Goal: Communication & Community: Ask a question

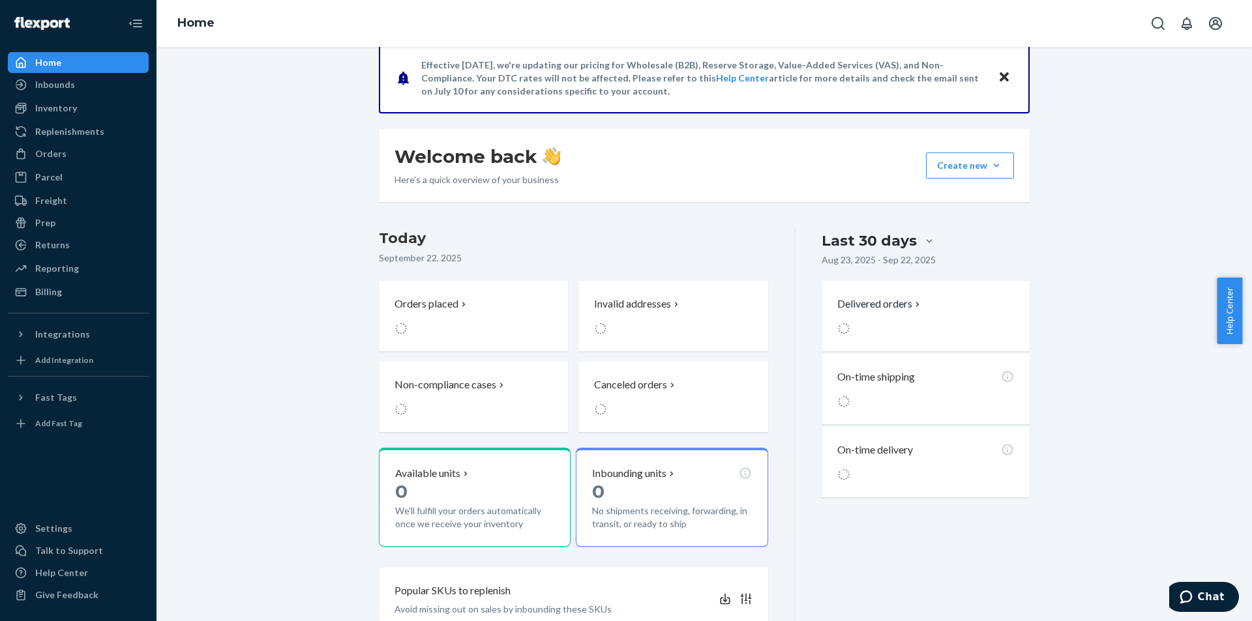
scroll to position [130, 0]
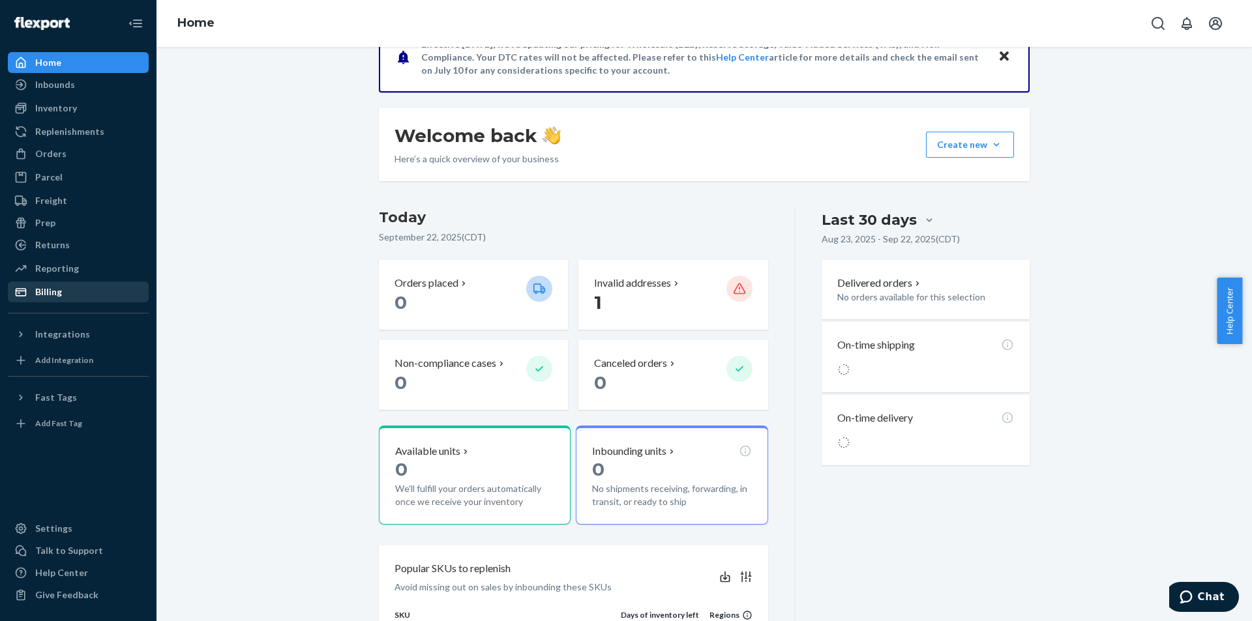
click at [55, 296] on div "Billing" at bounding box center [48, 292] width 27 height 13
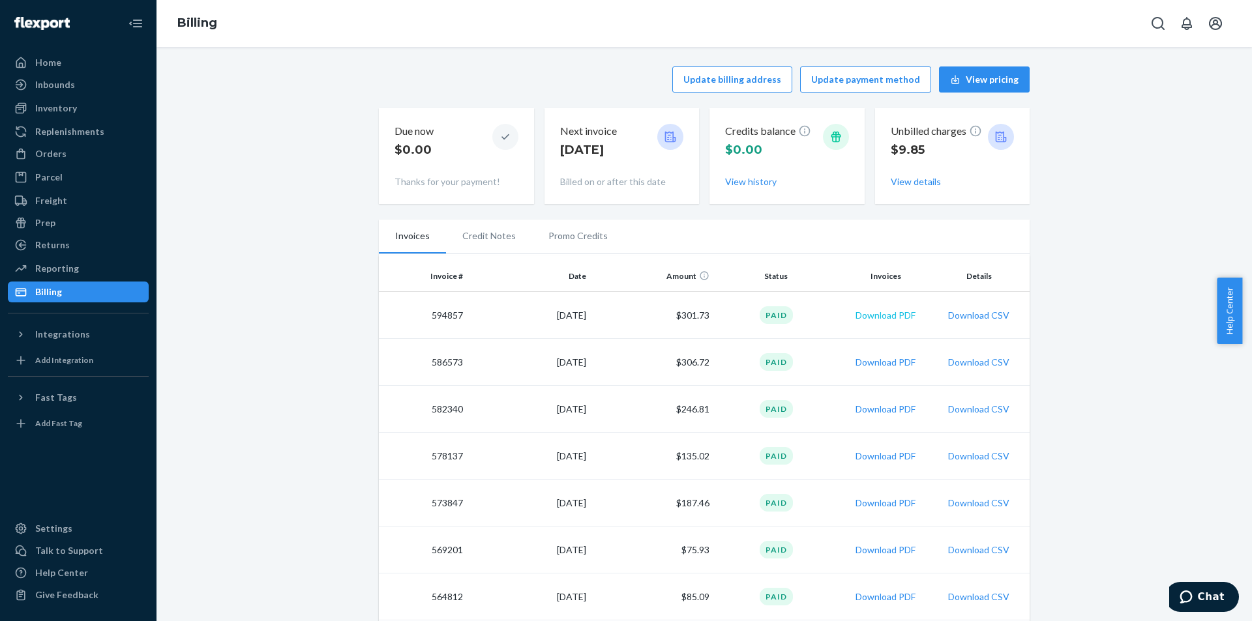
click at [873, 317] on button "Download PDF" at bounding box center [885, 315] width 60 height 13
click at [871, 363] on button "Download PDF" at bounding box center [885, 362] width 60 height 13
click at [1197, 596] on span "Chat" at bounding box center [1188, 597] width 18 height 13
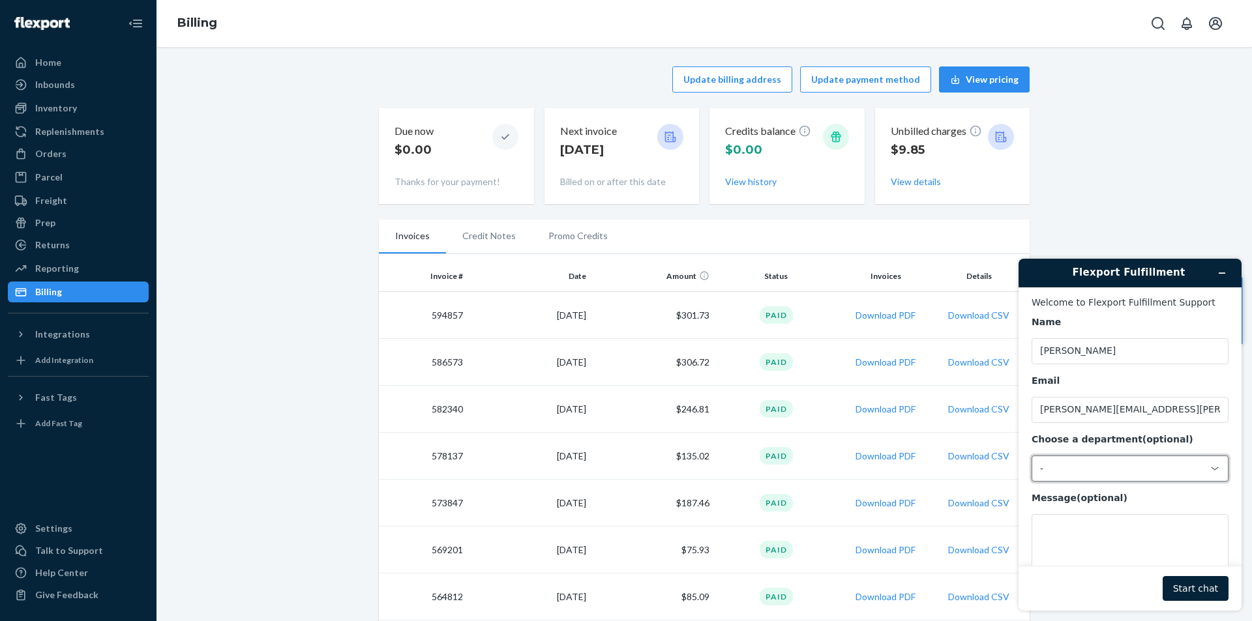
click at [1063, 468] on div "-" at bounding box center [1122, 469] width 164 height 12
click at [1079, 527] on li "Messaging (Chat Team)" at bounding box center [1128, 524] width 192 height 23
click at [1067, 534] on textarea "Message (optional)" at bounding box center [1129, 550] width 197 height 73
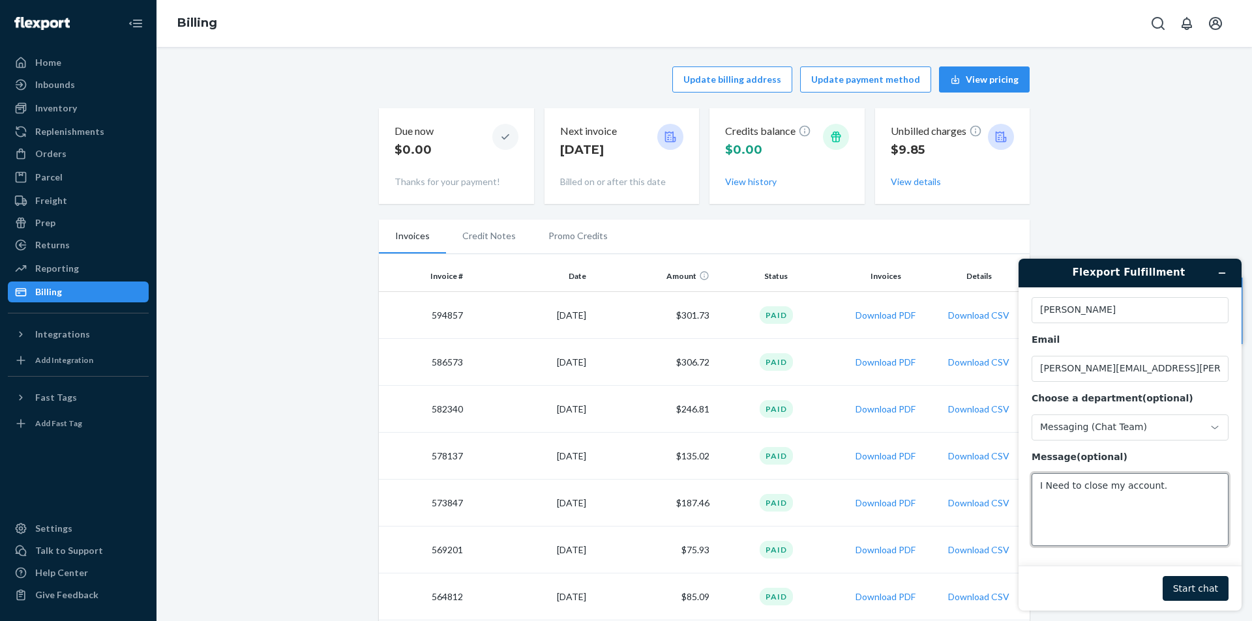
type textarea "I Need to close my account."
click at [1193, 583] on button "Start chat" at bounding box center [1195, 588] width 66 height 25
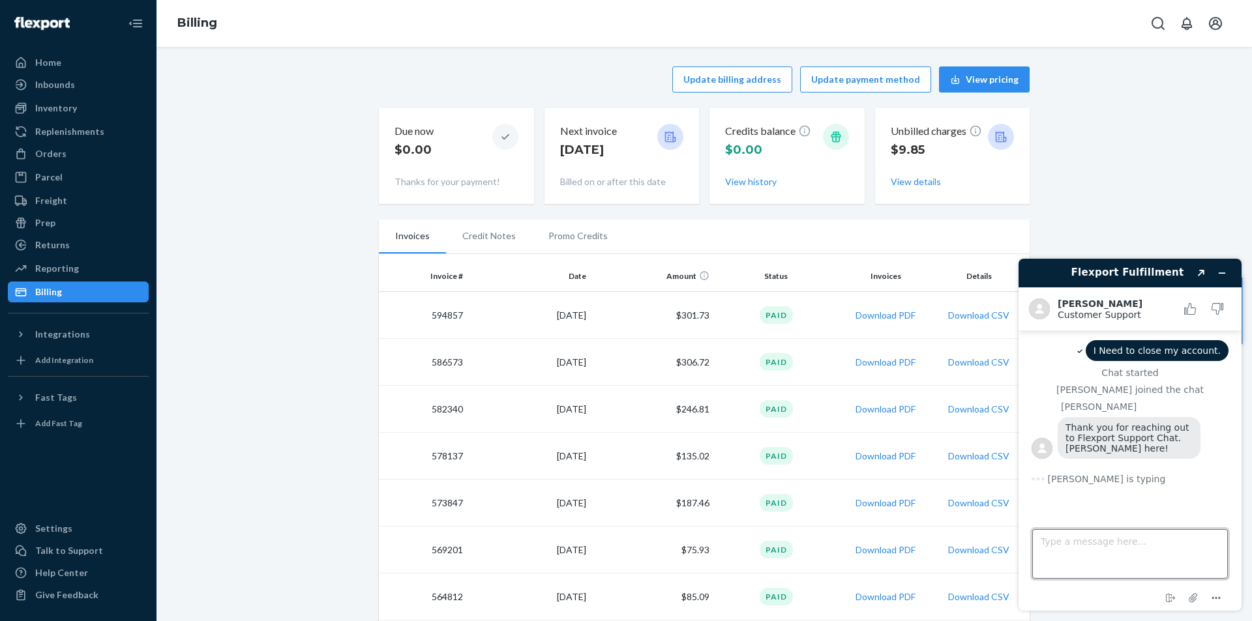
click at [1061, 544] on textarea "Type a message here..." at bounding box center [1130, 554] width 196 height 50
click at [1040, 542] on textarea "Type a message here..." at bounding box center [1130, 554] width 196 height 50
type textarea "Hello, I need to close my account. I have everything removed."
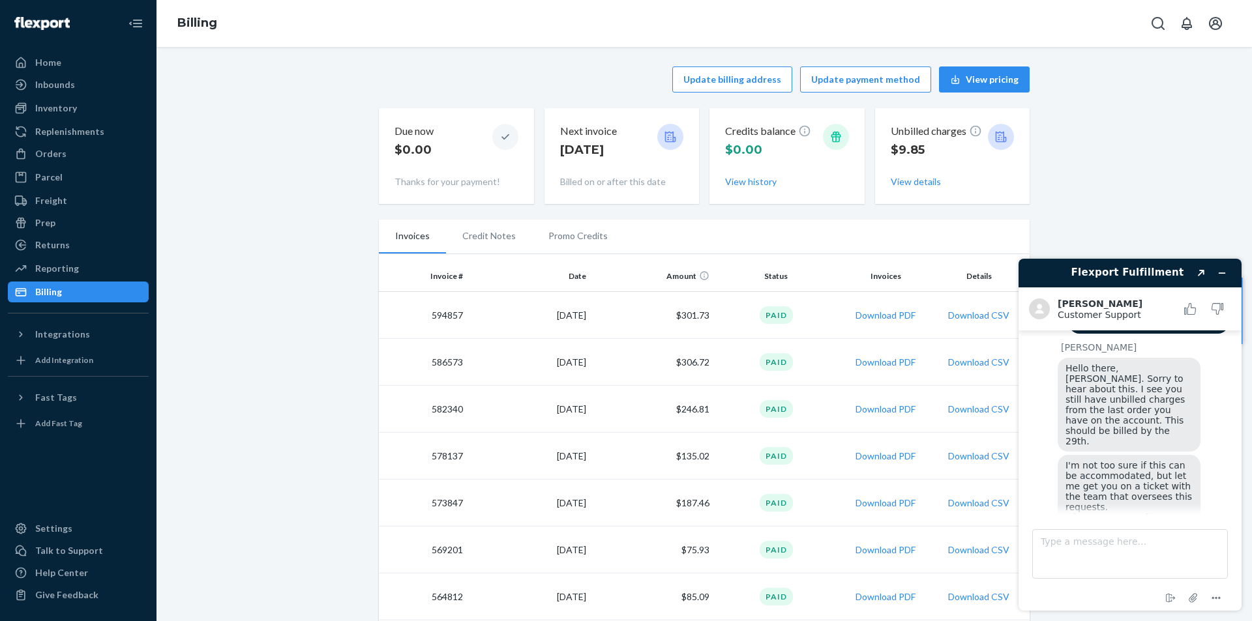
scroll to position [170, 0]
click at [1063, 546] on textarea "Type a message here..." at bounding box center [1130, 554] width 196 height 50
type textarea "Y"
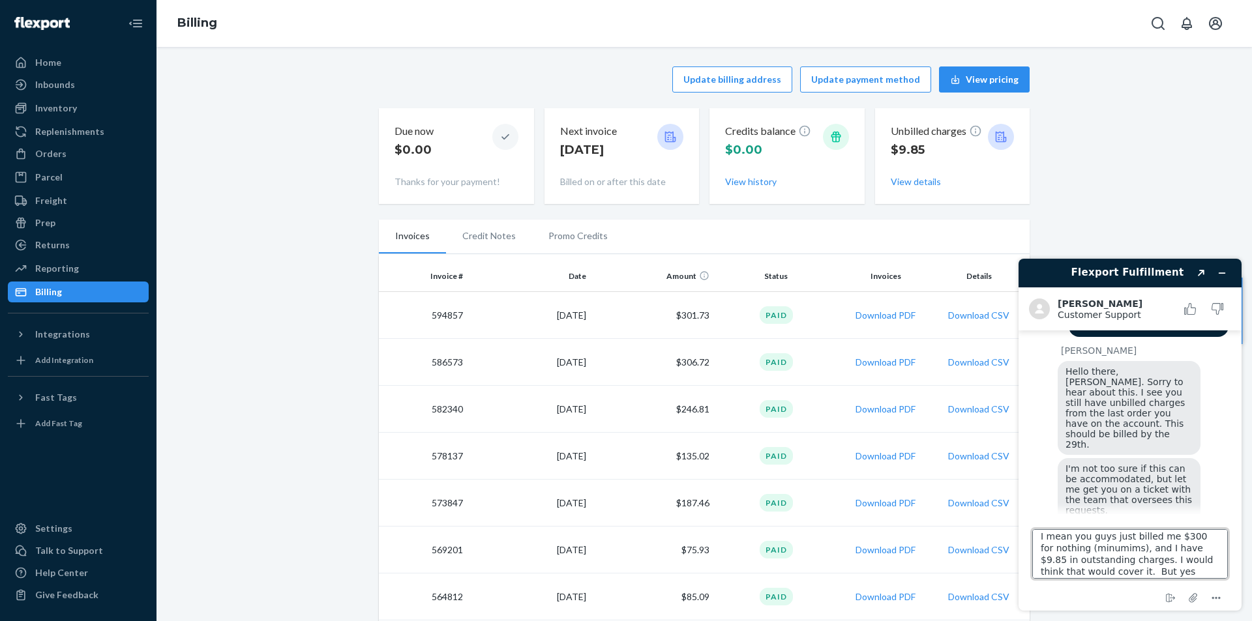
scroll to position [17, 0]
type textarea "I mean you guys just billed me $300 for nothing (minumims), and I have $9.85 in…"
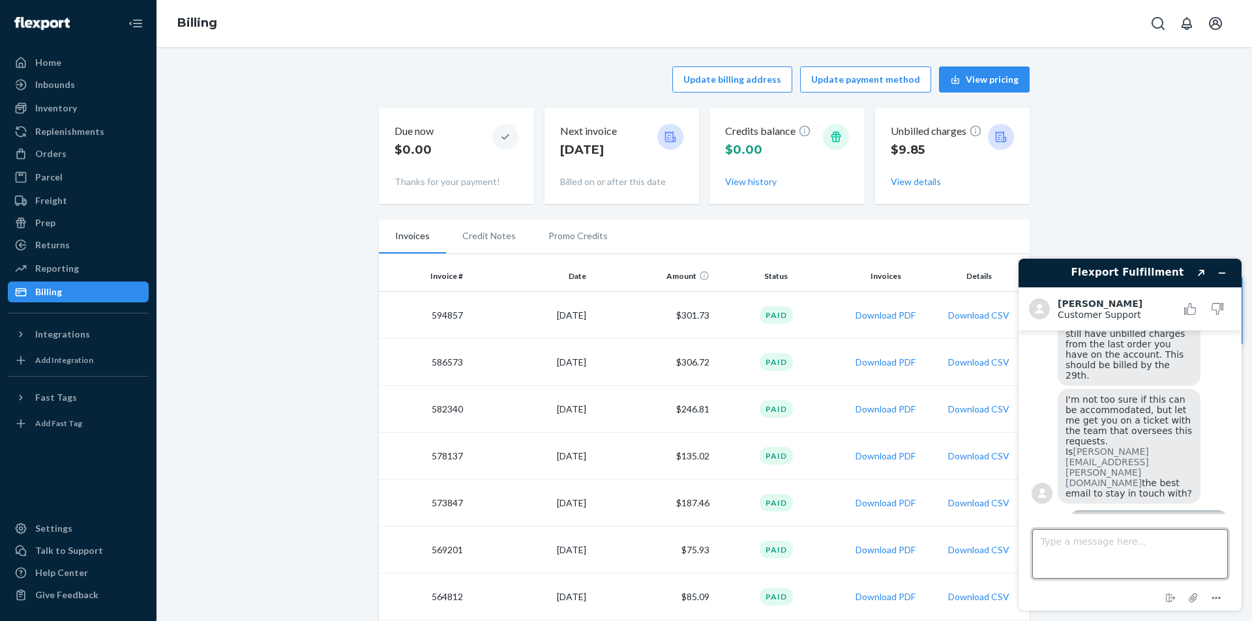
scroll to position [239, 0]
click at [855, 312] on button "Download PDF" at bounding box center [885, 315] width 60 height 13
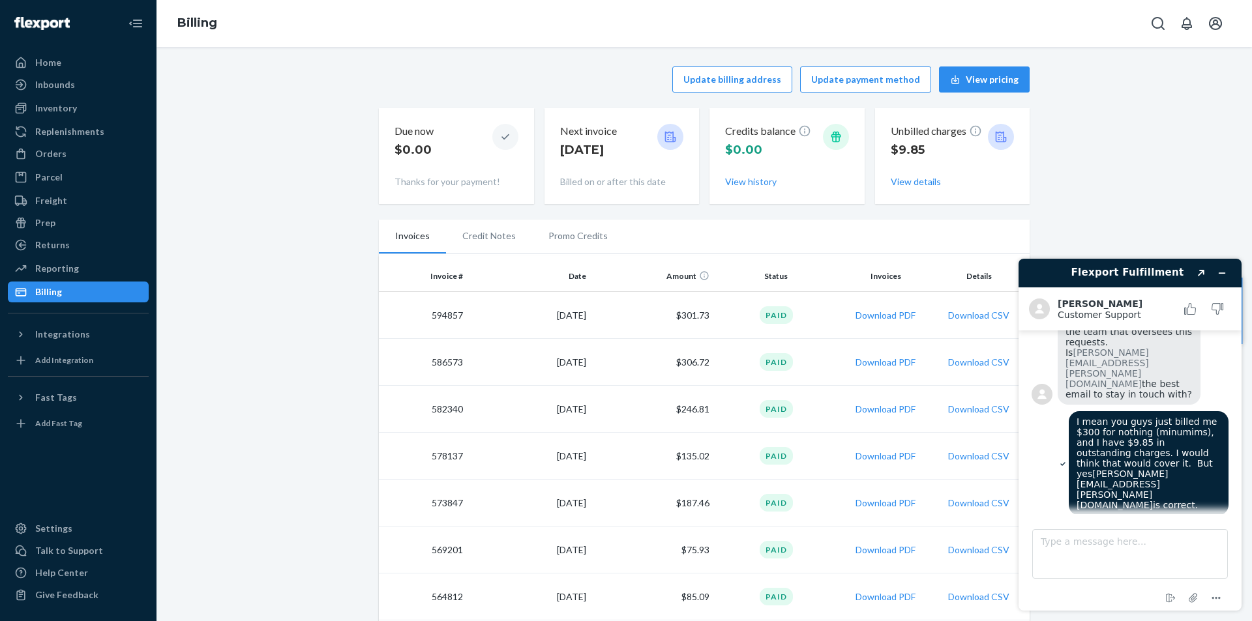
scroll to position [338, 0]
click at [1061, 536] on textarea "Type a message here..." at bounding box center [1130, 554] width 196 height 50
type textarea "Thank you"
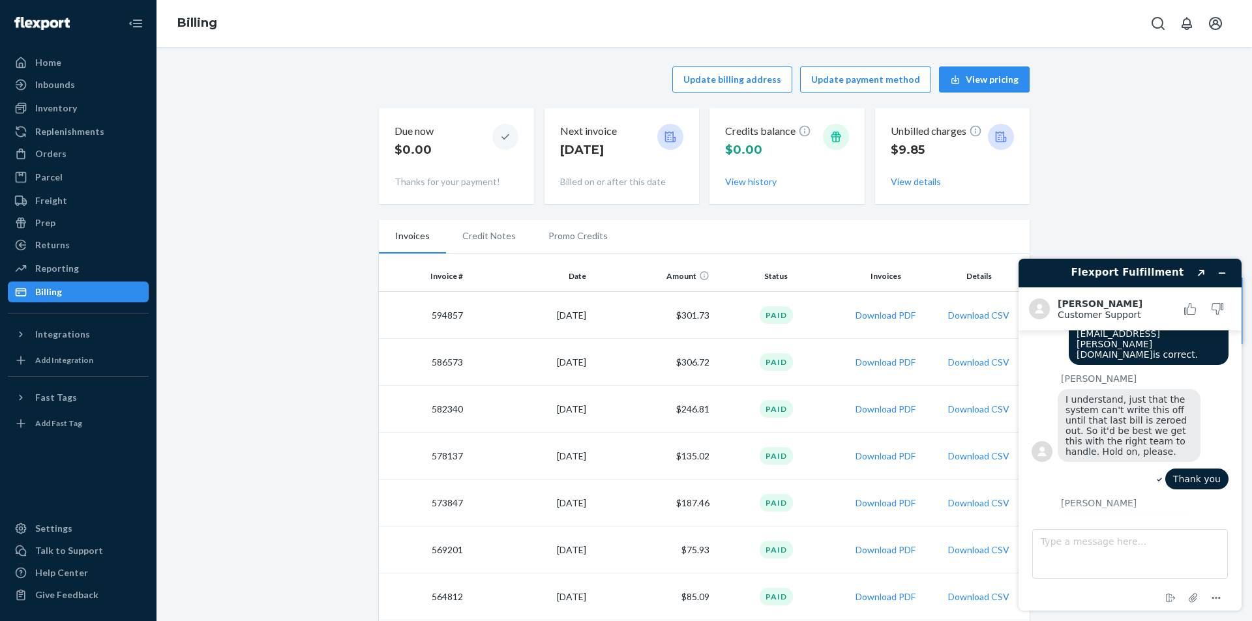
scroll to position [523, 0]
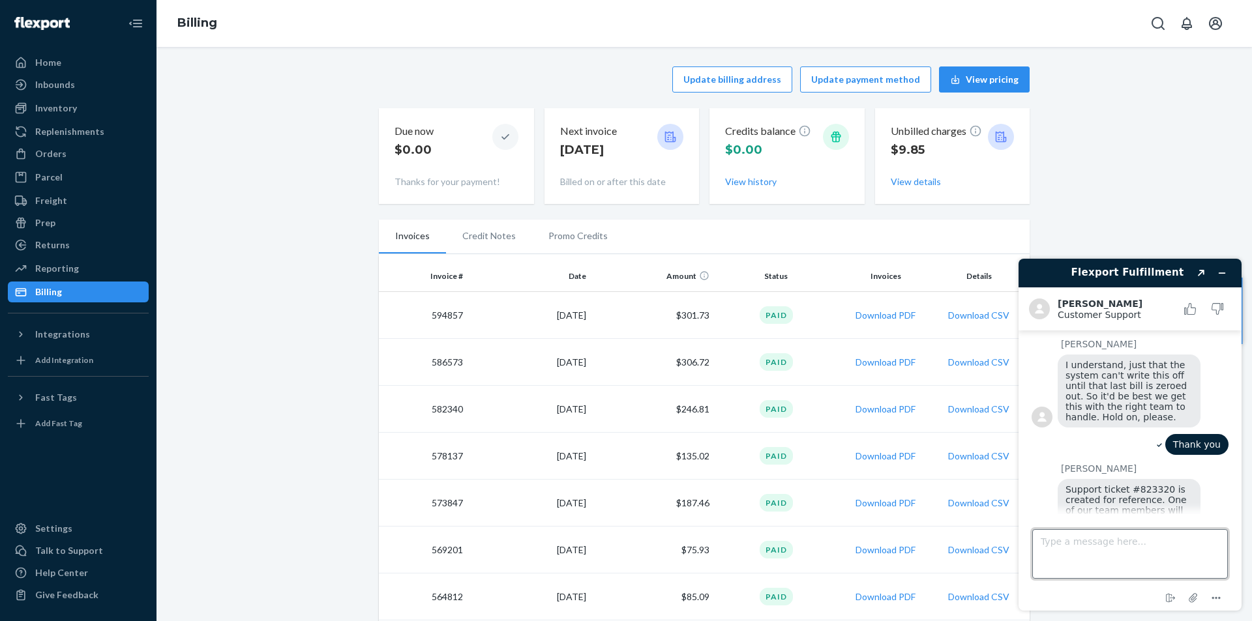
click at [1109, 542] on textarea "Type a message here..." at bounding box center [1130, 554] width 196 height 50
type textarea "Got it. No I think that is it. Thanks for your help!"
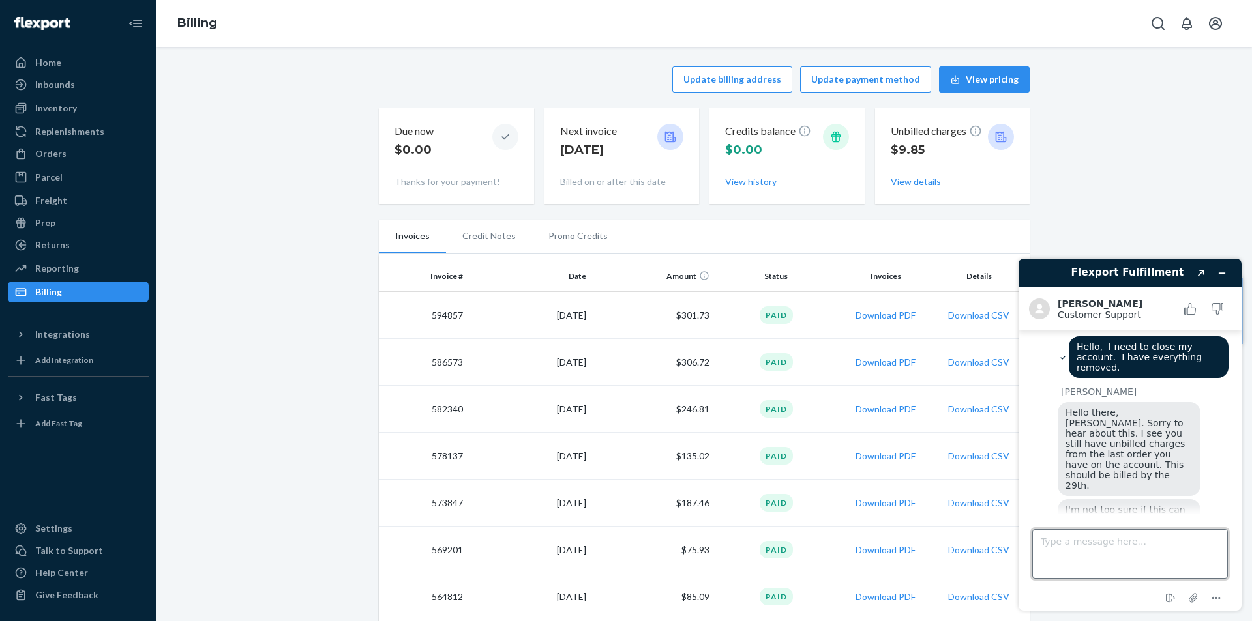
scroll to position [0, 0]
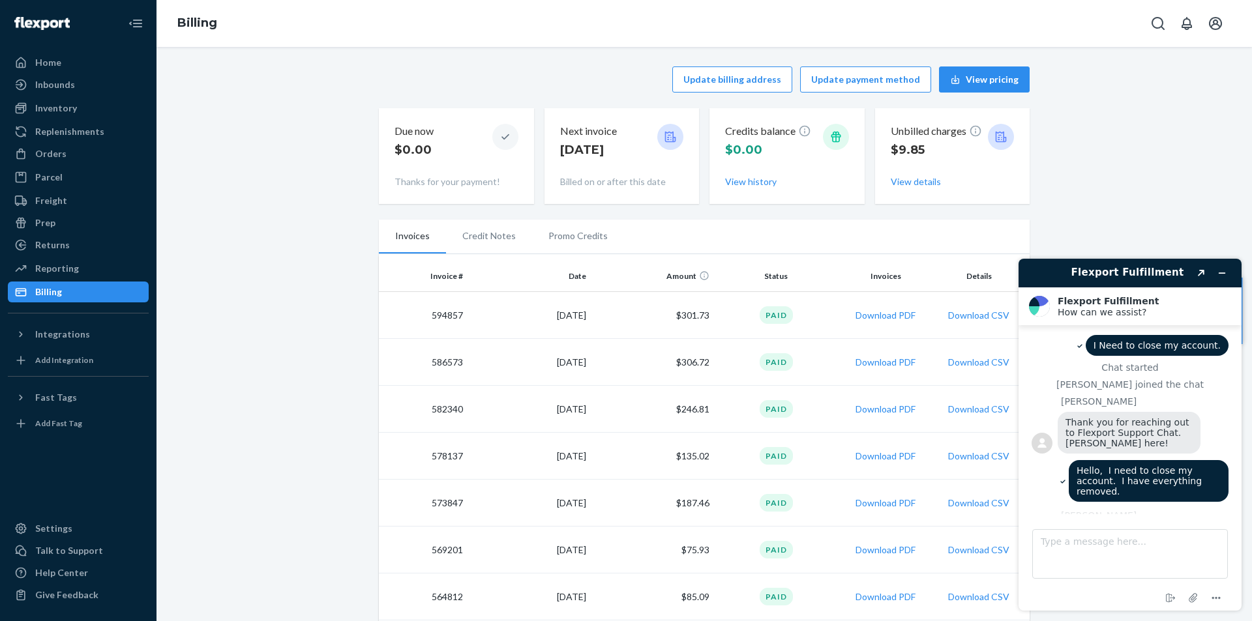
click at [902, 183] on button "View details" at bounding box center [915, 181] width 50 height 13
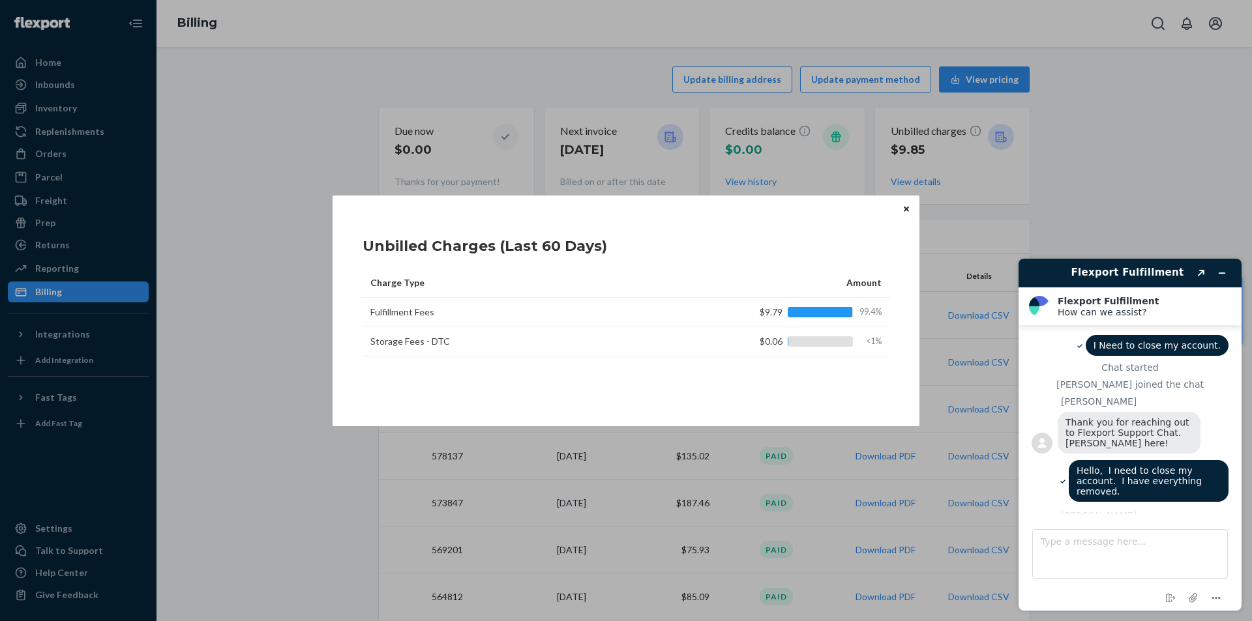
click at [908, 210] on icon "Close" at bounding box center [905, 209] width 5 height 8
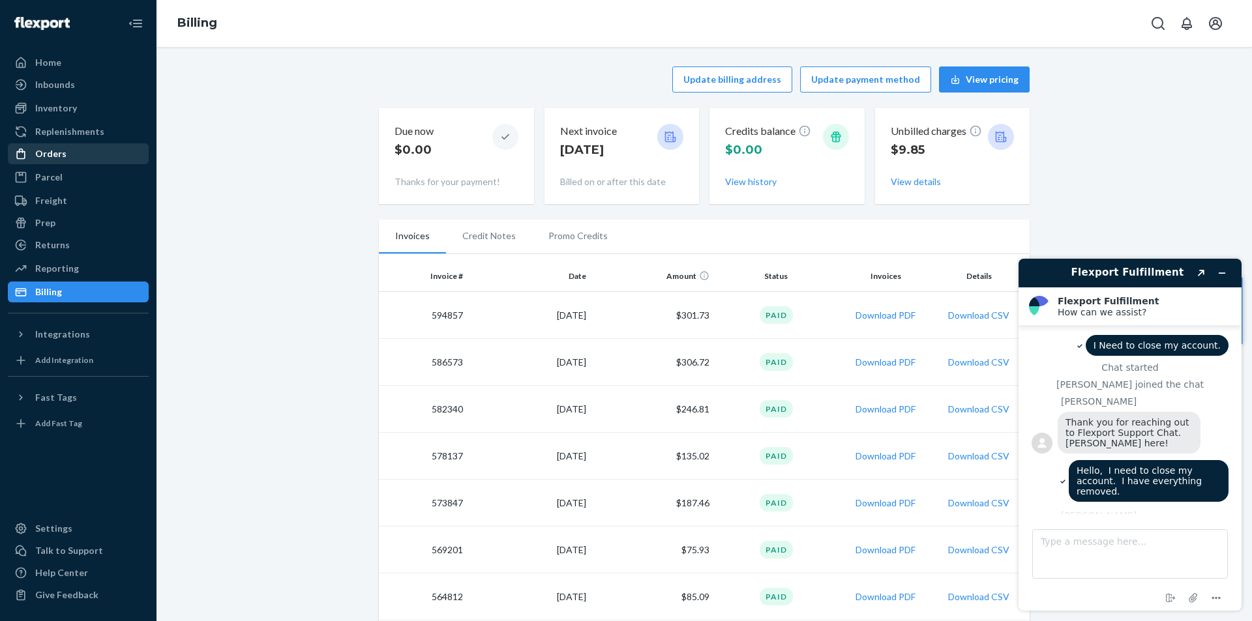
click at [51, 150] on div "Orders" at bounding box center [50, 153] width 31 height 13
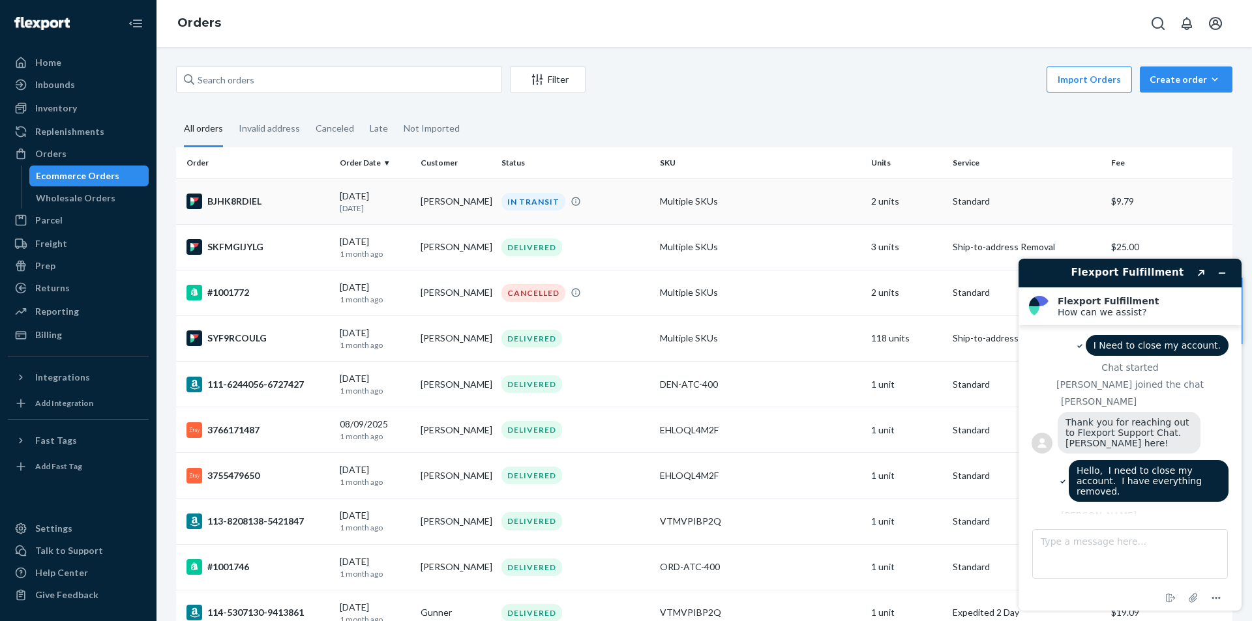
click at [419, 205] on td "[PERSON_NAME]" at bounding box center [455, 202] width 81 height 46
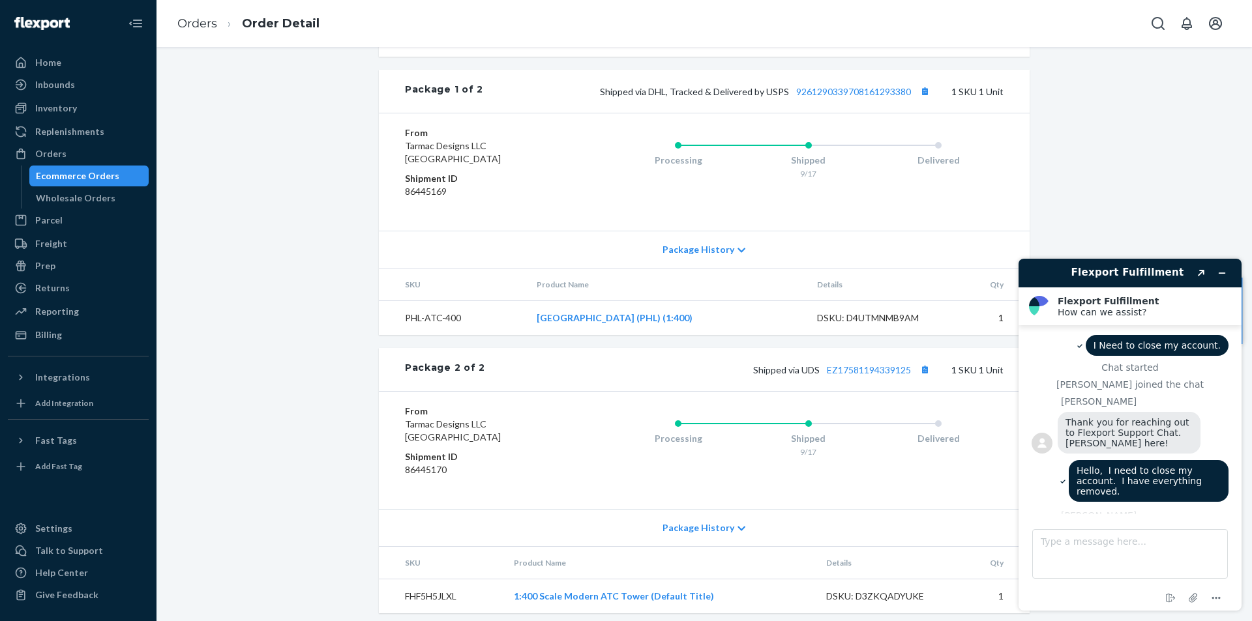
scroll to position [555, 0]
